Goal: Transaction & Acquisition: Book appointment/travel/reservation

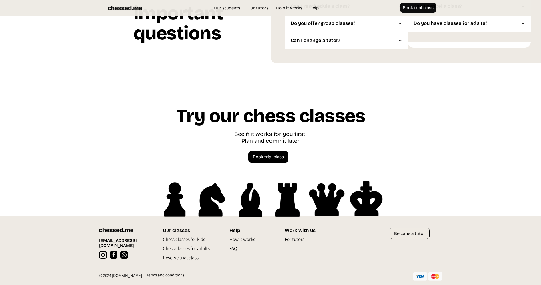
scroll to position [1509, 0]
click at [234, 248] on p "FAQ" at bounding box center [233, 250] width 8 height 9
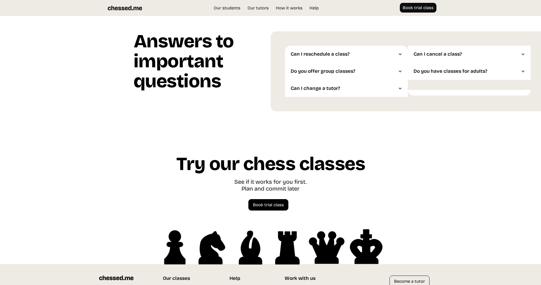
scroll to position [1450, 0]
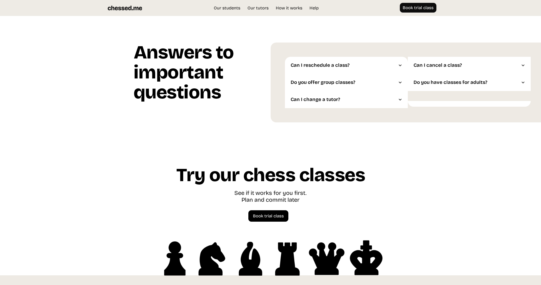
click at [399, 65] on div at bounding box center [400, 65] width 4 height 4
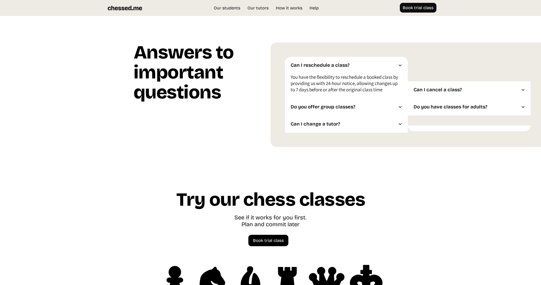
click at [399, 106] on div at bounding box center [400, 107] width 4 height 4
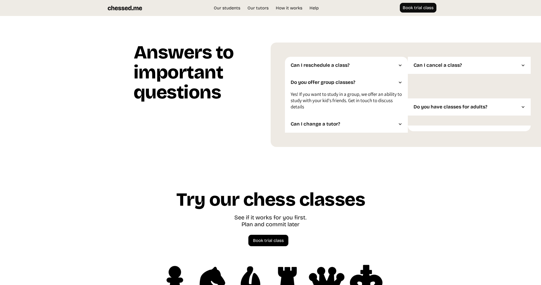
click at [399, 125] on div at bounding box center [400, 124] width 4 height 4
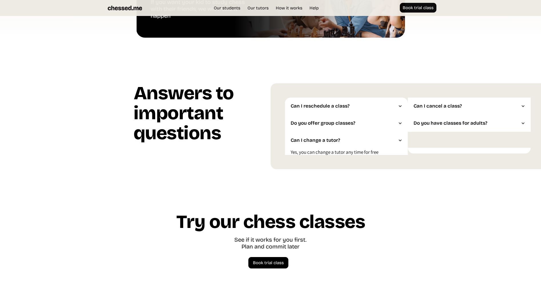
scroll to position [1407, 0]
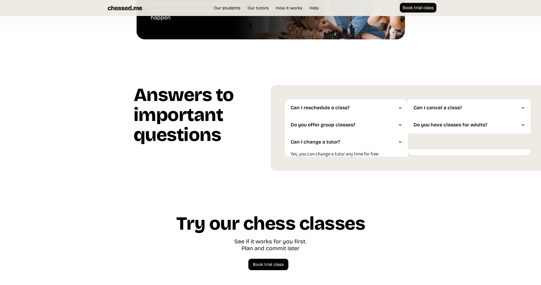
click at [523, 126] on div at bounding box center [523, 125] width 4 height 4
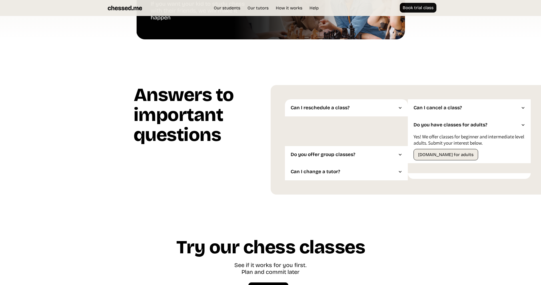
click at [523, 109] on div at bounding box center [523, 108] width 4 height 4
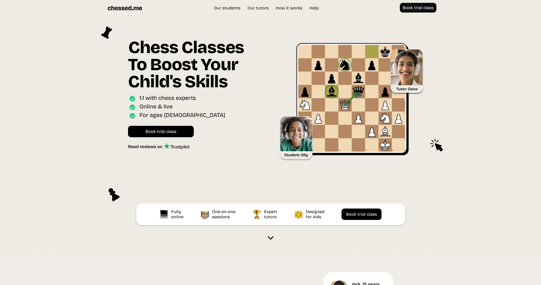
scroll to position [0, 0]
click at [293, 7] on link "How it works" at bounding box center [289, 8] width 32 height 6
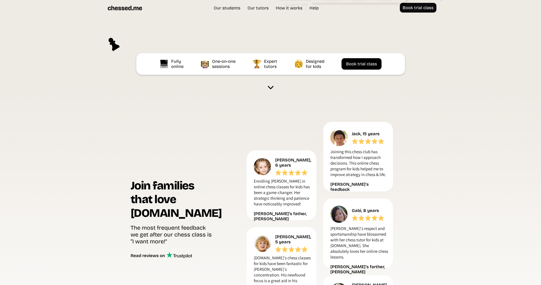
scroll to position [49, 0]
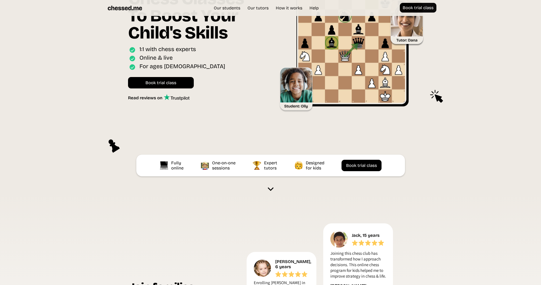
click at [270, 189] on img at bounding box center [271, 190] width 6 height 6
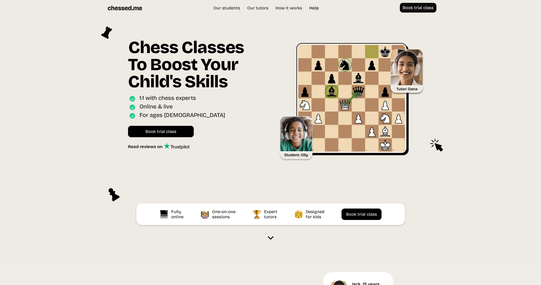
click at [314, 9] on link "Help" at bounding box center [313, 8] width 15 height 6
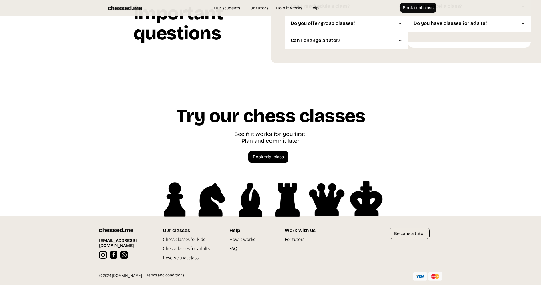
scroll to position [1509, 0]
click at [240, 240] on p "How it works" at bounding box center [242, 240] width 26 height 9
click at [267, 161] on link "Book trial class" at bounding box center [268, 156] width 40 height 11
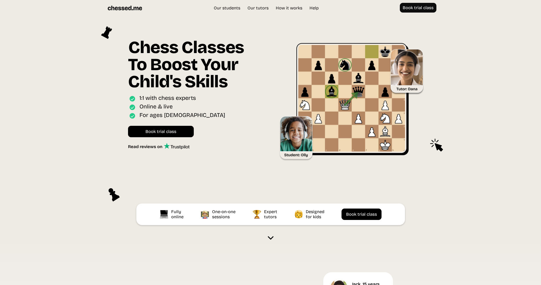
scroll to position [0, 0]
click at [271, 240] on img at bounding box center [271, 238] width 6 height 6
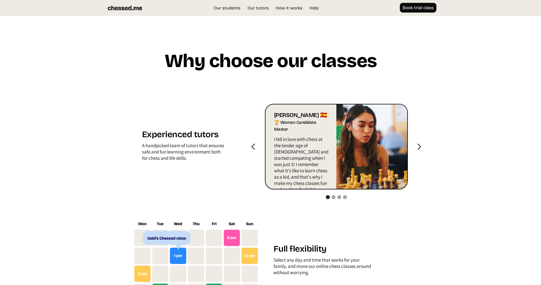
scroll to position [541, 0]
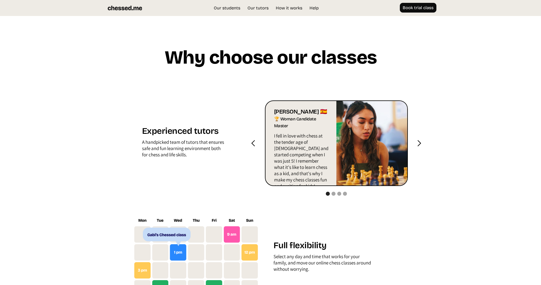
click at [418, 140] on div "next slide" at bounding box center [418, 143] width 7 height 7
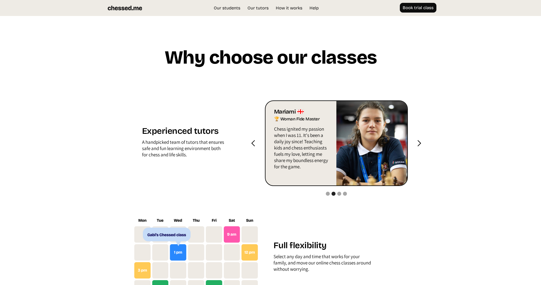
click at [418, 140] on div "next slide" at bounding box center [418, 143] width 7 height 7
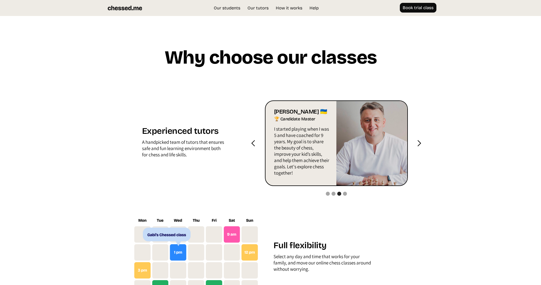
click at [418, 141] on div "next slide" at bounding box center [418, 143] width 7 height 7
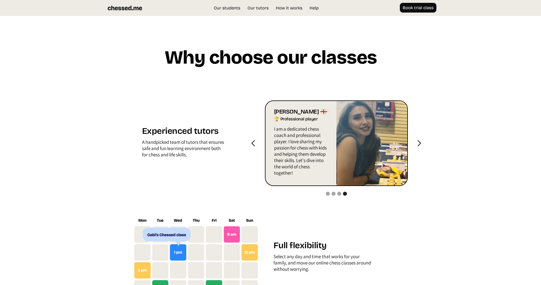
click at [418, 143] on div "next slide" at bounding box center [418, 143] width 7 height 7
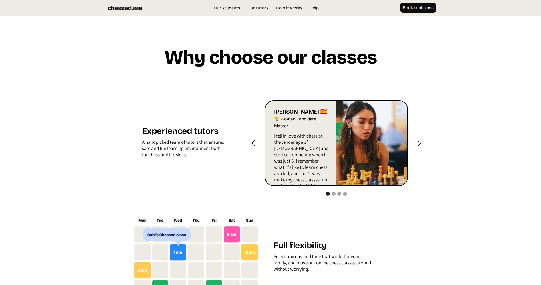
click at [418, 143] on div "next slide" at bounding box center [418, 143] width 7 height 7
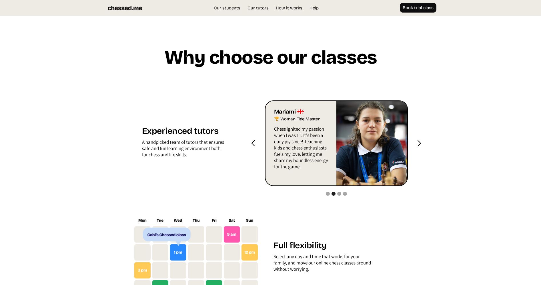
click at [420, 142] on div "next slide" at bounding box center [418, 143] width 7 height 7
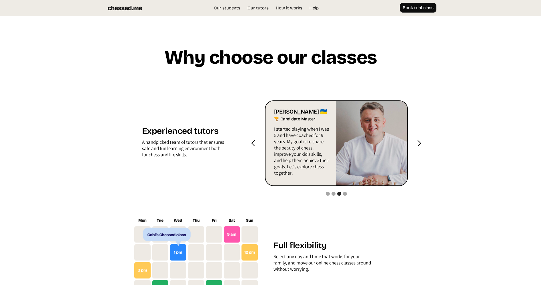
click at [420, 144] on div "next slide" at bounding box center [418, 143] width 7 height 7
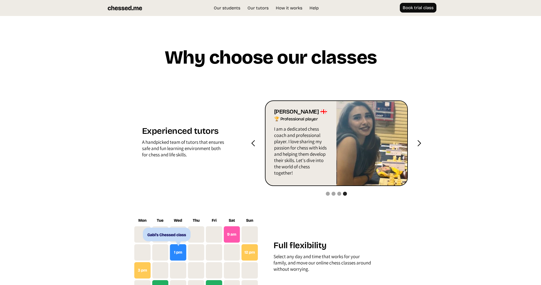
click at [420, 144] on div "next slide" at bounding box center [418, 143] width 7 height 7
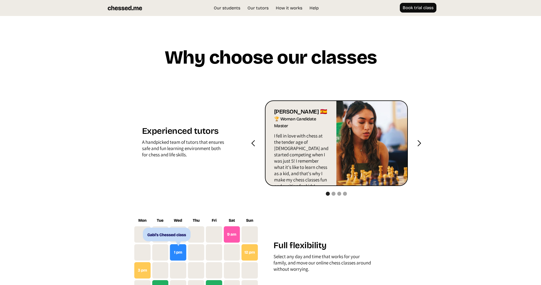
click at [420, 144] on div "next slide" at bounding box center [418, 143] width 7 height 7
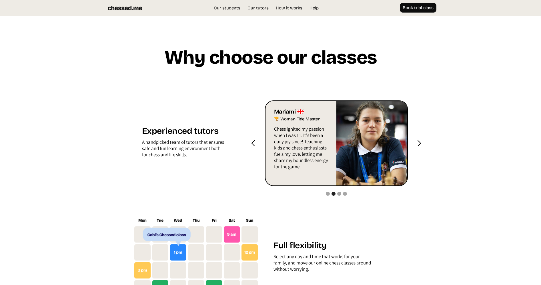
click at [420, 145] on div "next slide" at bounding box center [418, 143] width 7 height 7
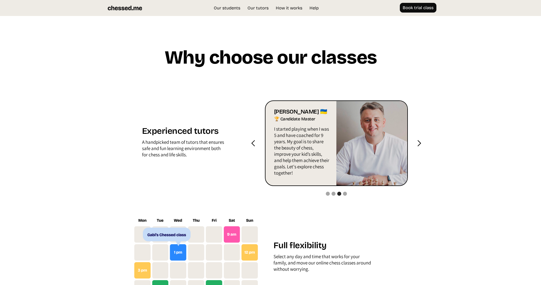
click at [420, 145] on div "next slide" at bounding box center [418, 143] width 7 height 7
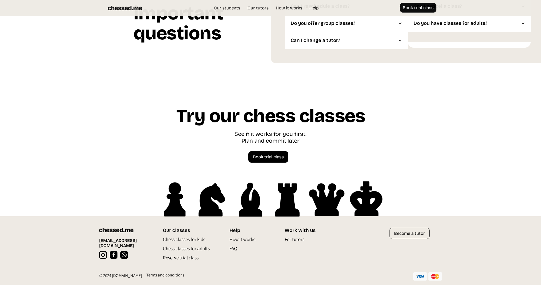
scroll to position [1509, 0]
